Goal: Information Seeking & Learning: Learn about a topic

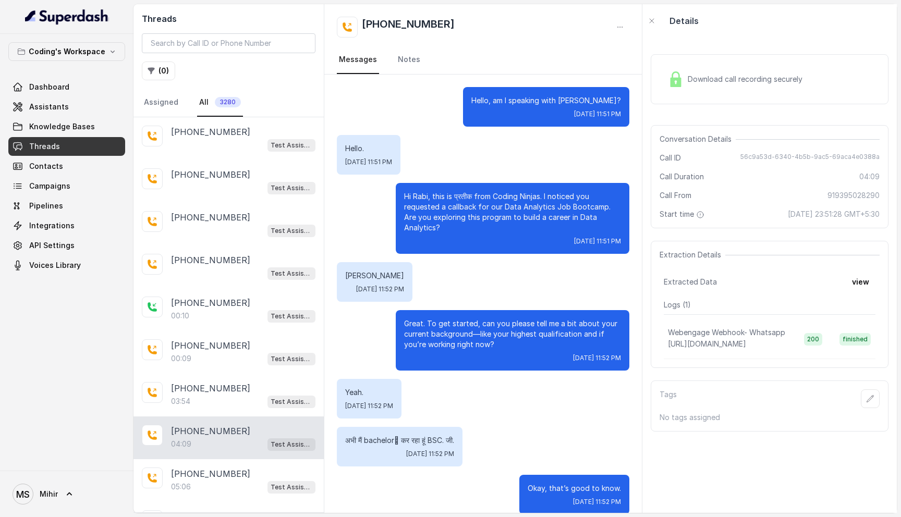
scroll to position [1638, 0]
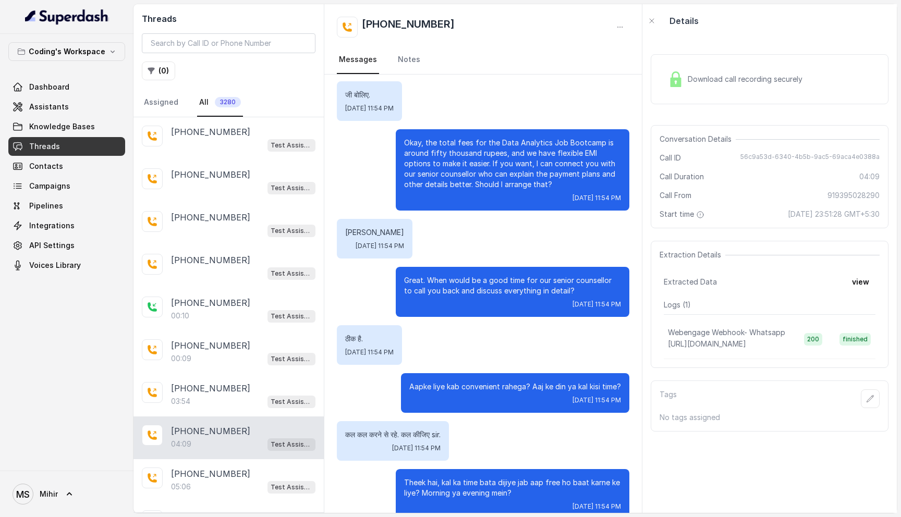
click at [53, 153] on link "Threads" at bounding box center [66, 146] width 117 height 19
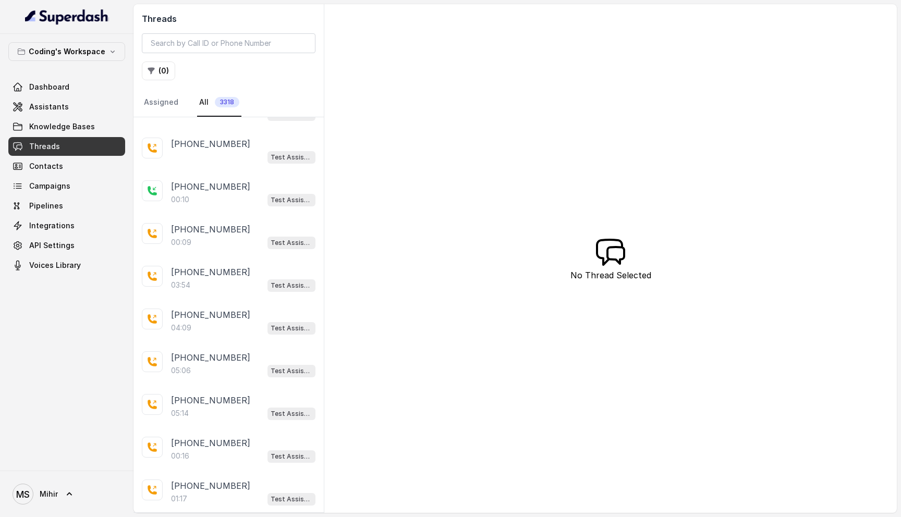
scroll to position [1741, 0]
click at [197, 395] on p "[PHONE_NUMBER]" at bounding box center [210, 401] width 79 height 13
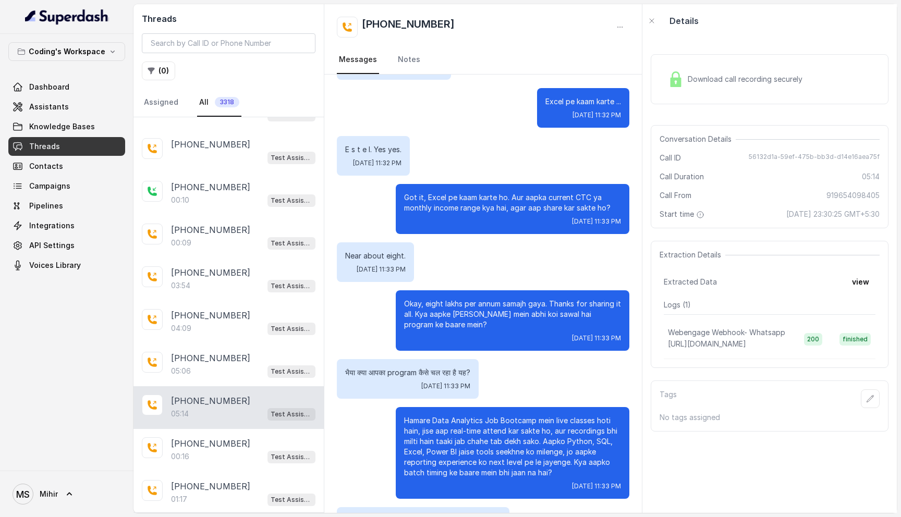
scroll to position [1388, 0]
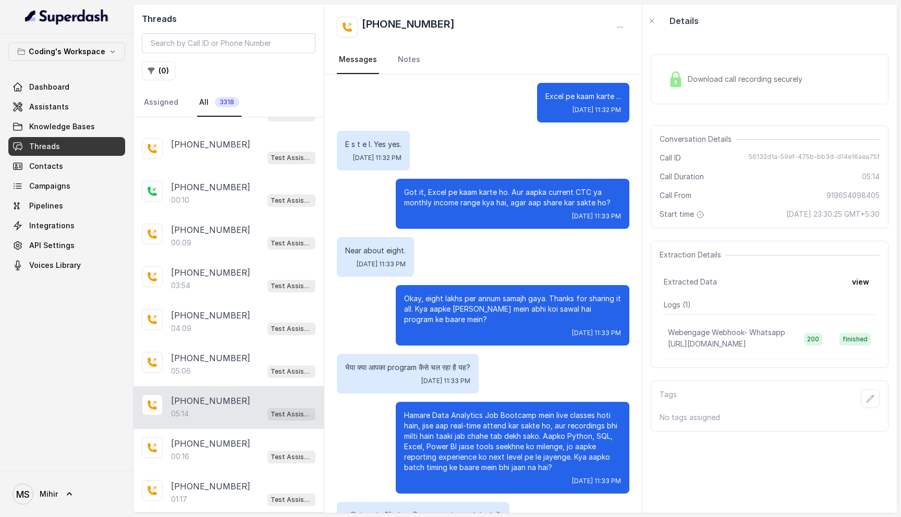
click at [447, 182] on div "Got it, Excel pe kaam karte ho. Aur aapka current CTC ya monthly income range k…" at bounding box center [513, 204] width 234 height 50
click at [444, 194] on p "Got it, Excel pe kaam karte ho. Aur aapka current CTC ya monthly income range k…" at bounding box center [512, 197] width 217 height 21
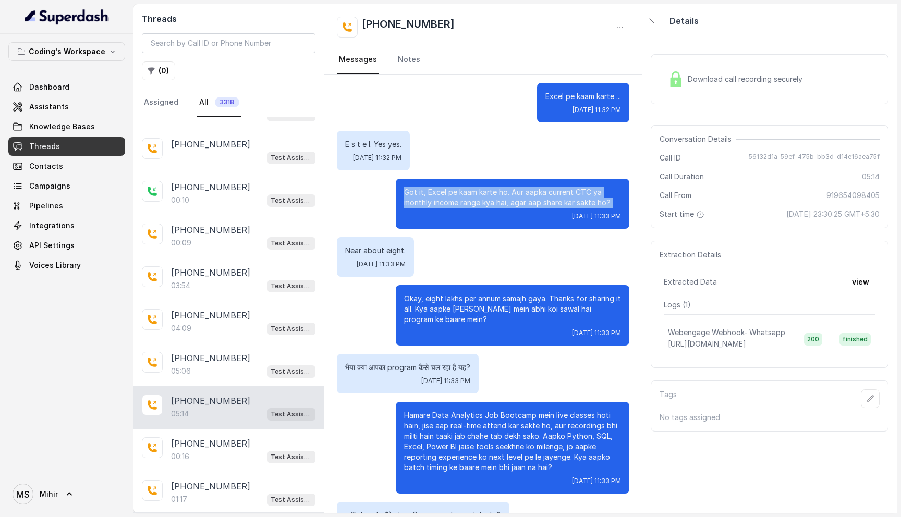
click at [444, 194] on p "Got it, Excel pe kaam karte ho. Aur aapka current CTC ya monthly income range k…" at bounding box center [512, 197] width 217 height 21
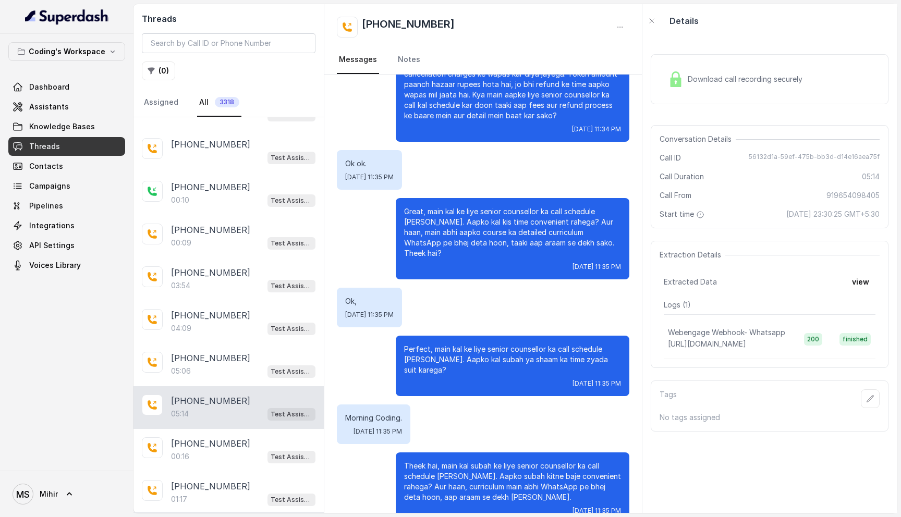
scroll to position [2295, 0]
